Goal: Transaction & Acquisition: Book appointment/travel/reservation

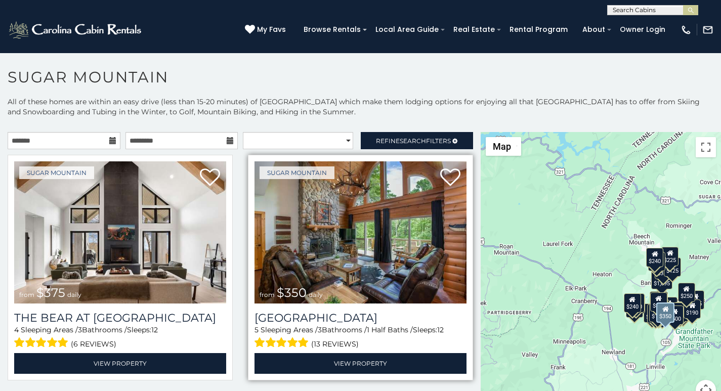
scroll to position [42, 0]
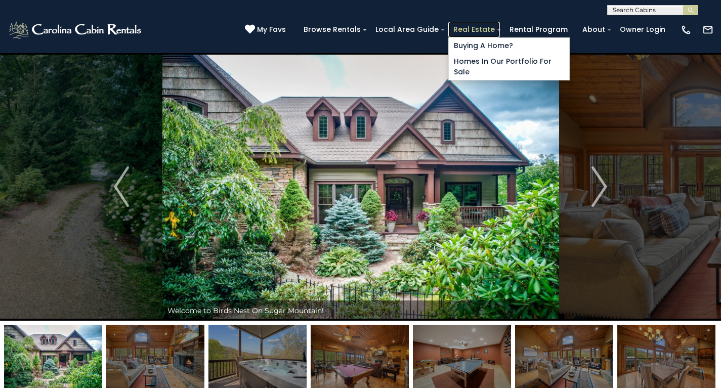
click at [493, 26] on link "Real Estate" at bounding box center [474, 30] width 52 height 16
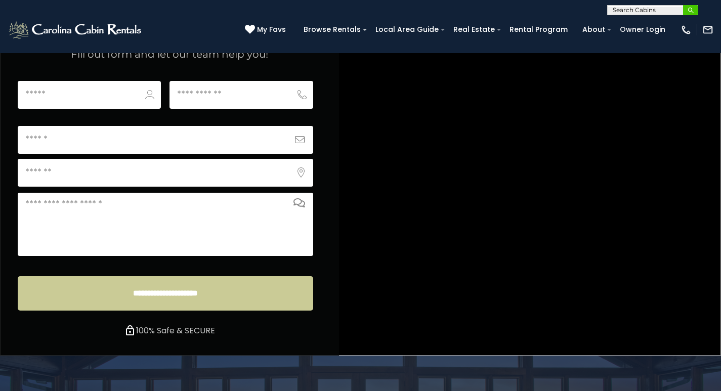
scroll to position [3890, 0]
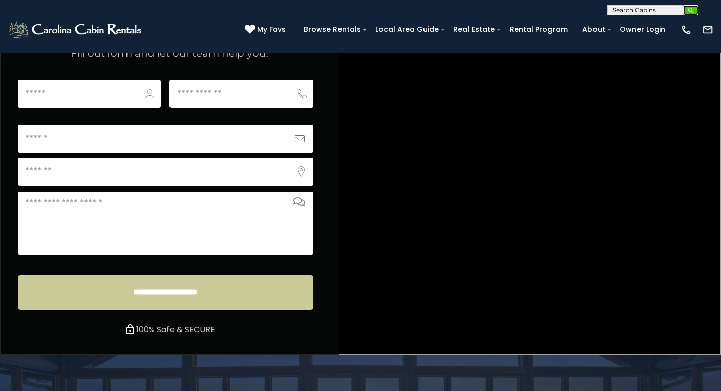
click at [687, 10] on img "submit" at bounding box center [691, 11] width 8 height 8
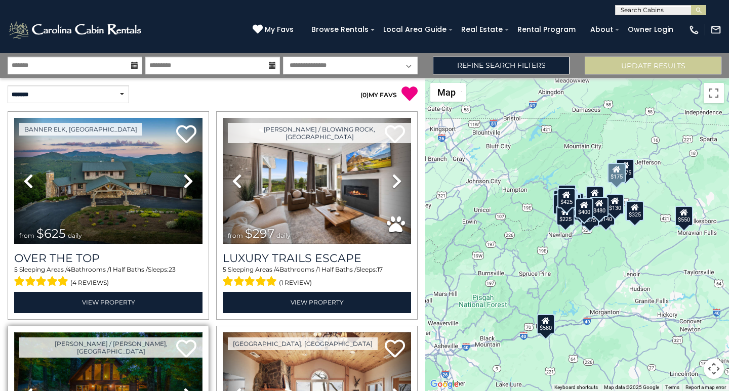
click at [50, 390] on img at bounding box center [108, 396] width 188 height 126
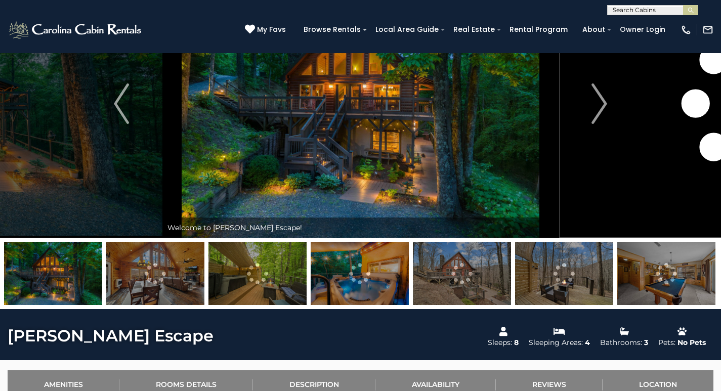
scroll to position [85, 0]
